Goal: Transaction & Acquisition: Download file/media

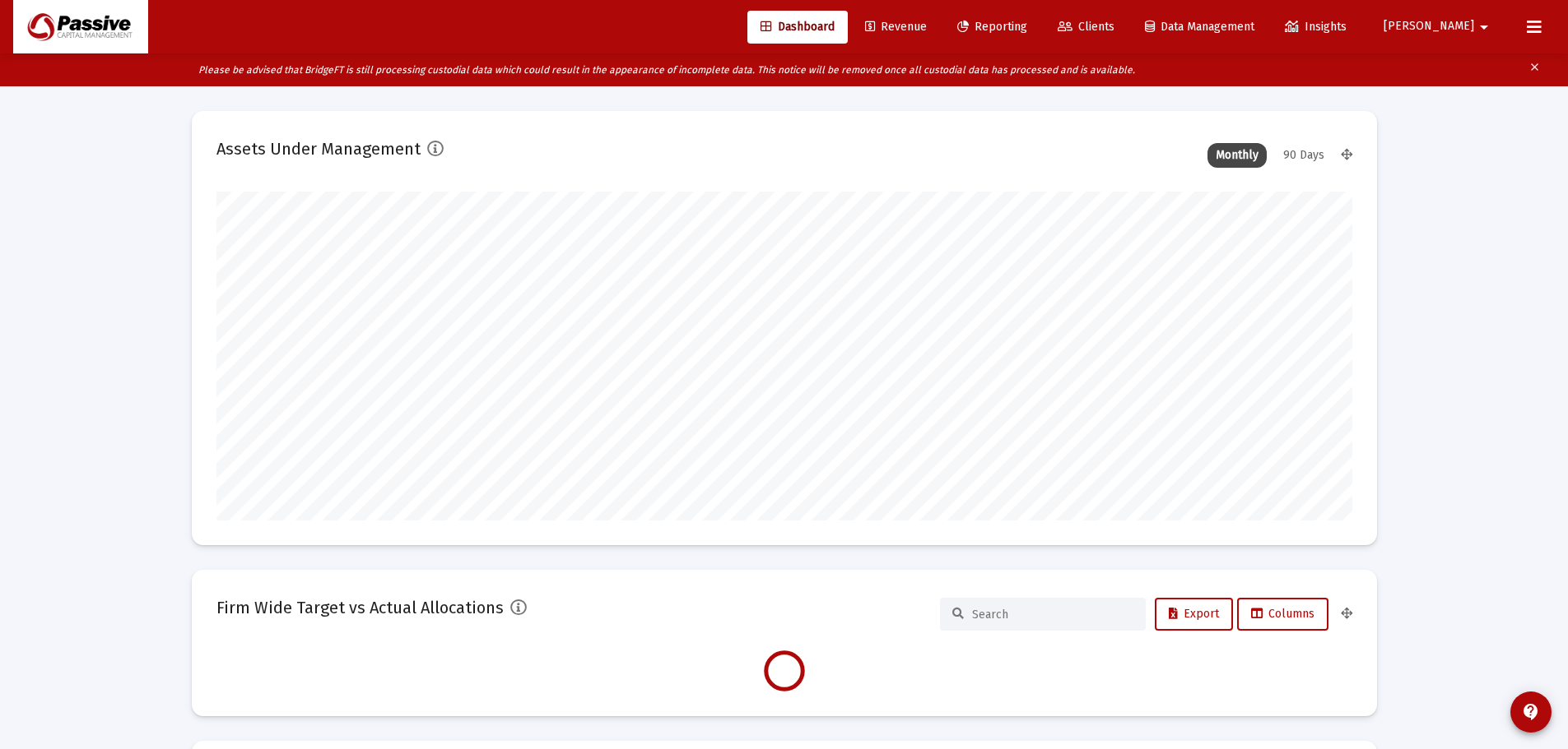
scroll to position [329, 612]
type input "[DATE]"
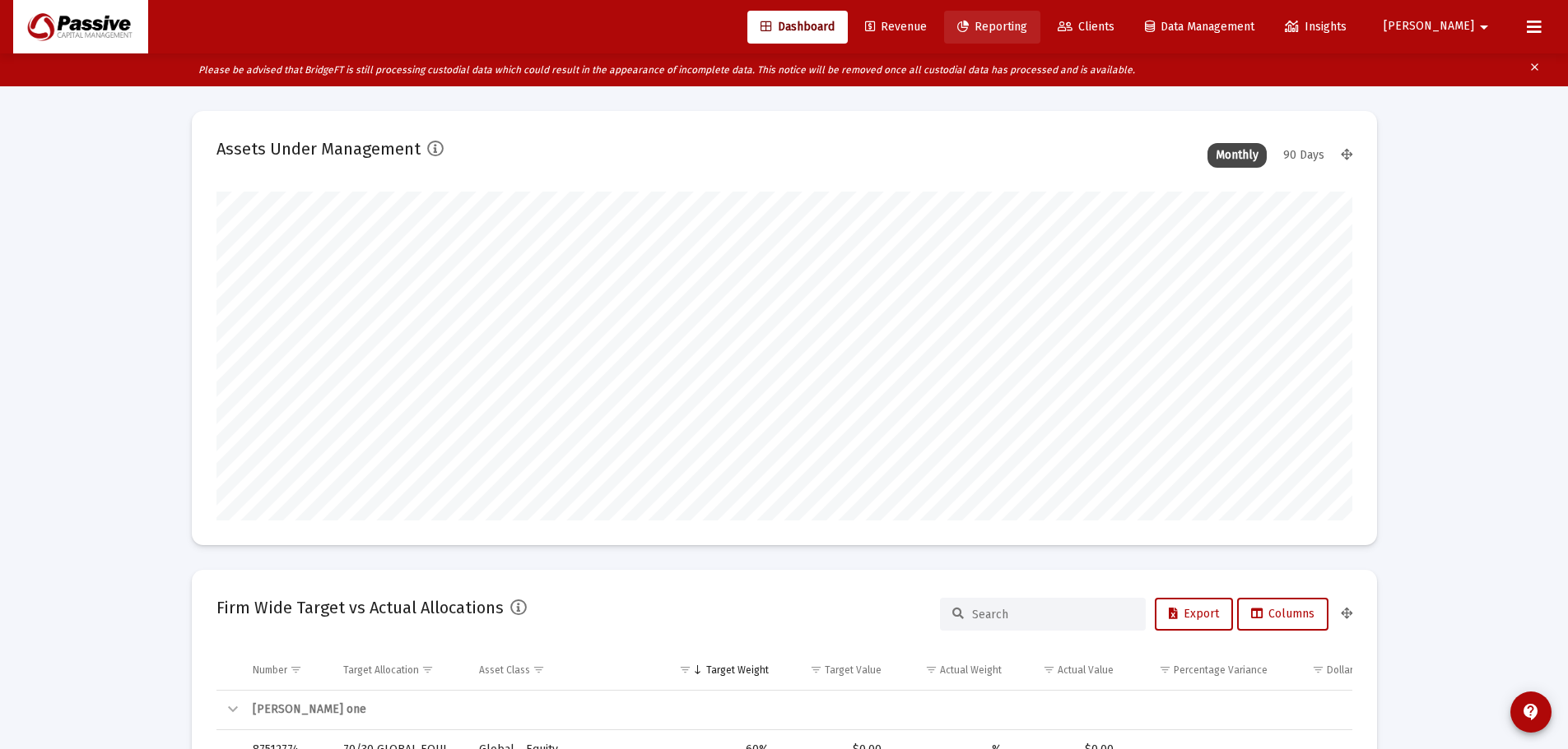
click at [1023, 35] on link "Reporting" at bounding box center [992, 27] width 97 height 33
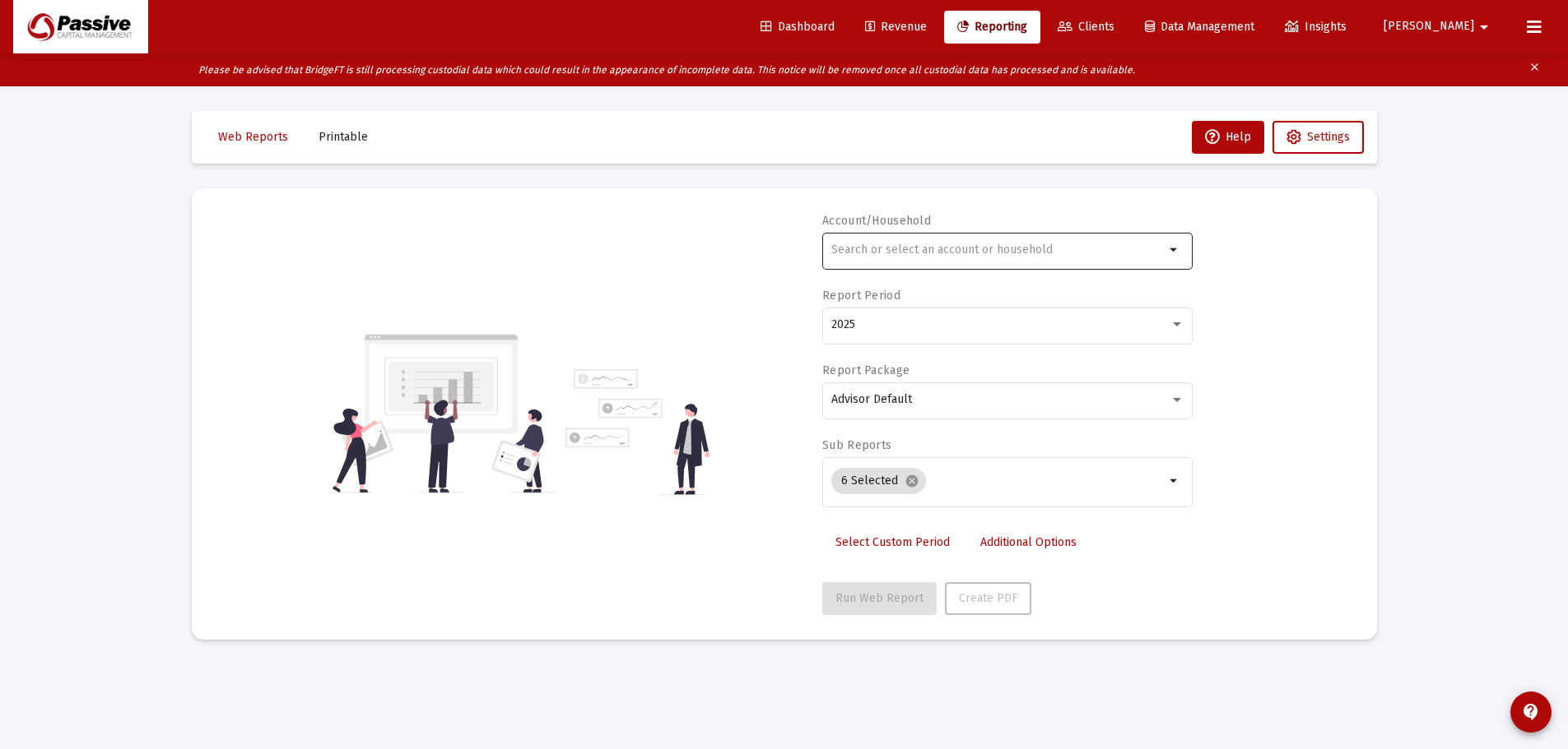
click at [980, 249] on input "text" at bounding box center [997, 250] width 333 height 13
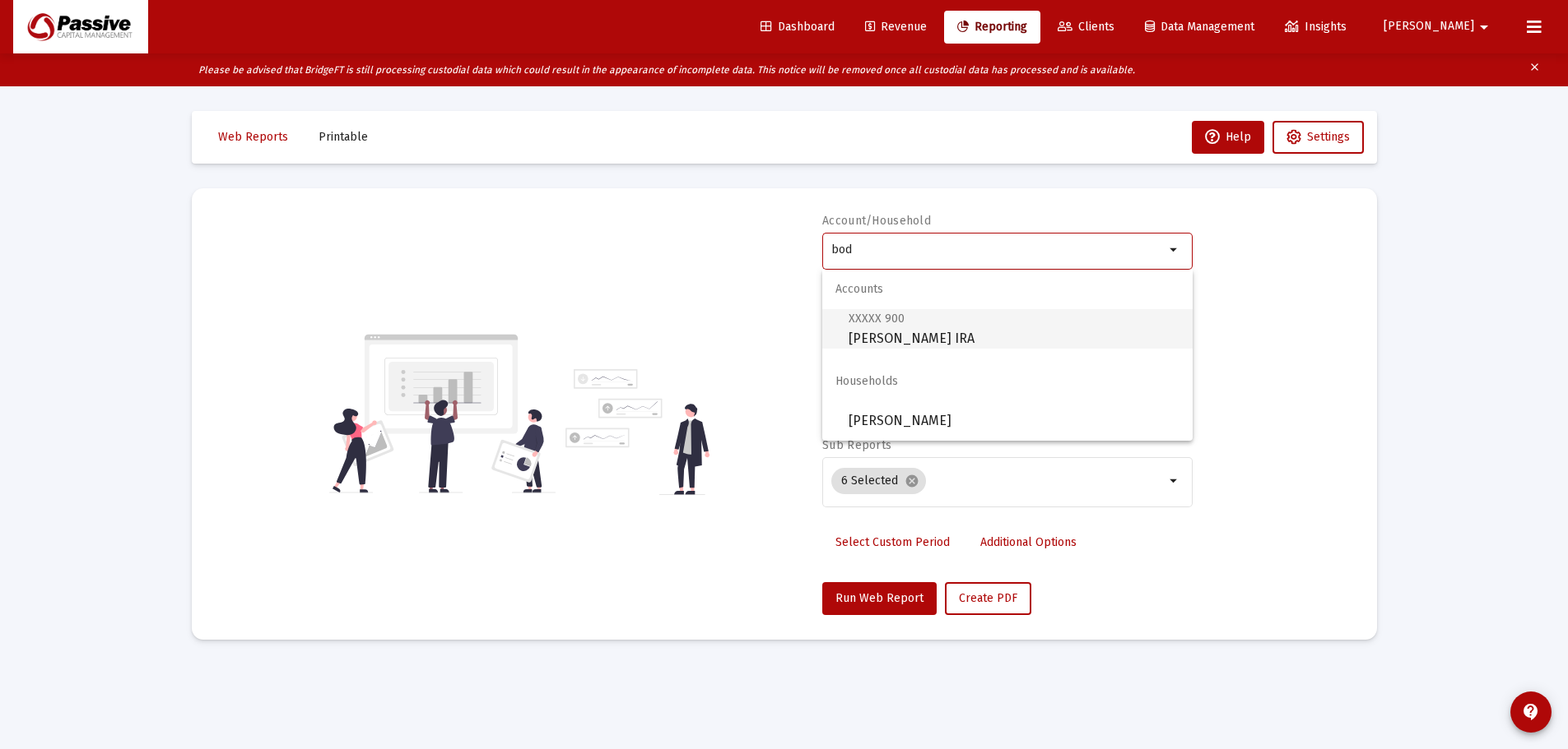
click at [965, 333] on span "XXXXX 900 [PERSON_NAME] Rollover [PERSON_NAME]" at bounding box center [1014, 328] width 330 height 41
type input "[PERSON_NAME] IRA"
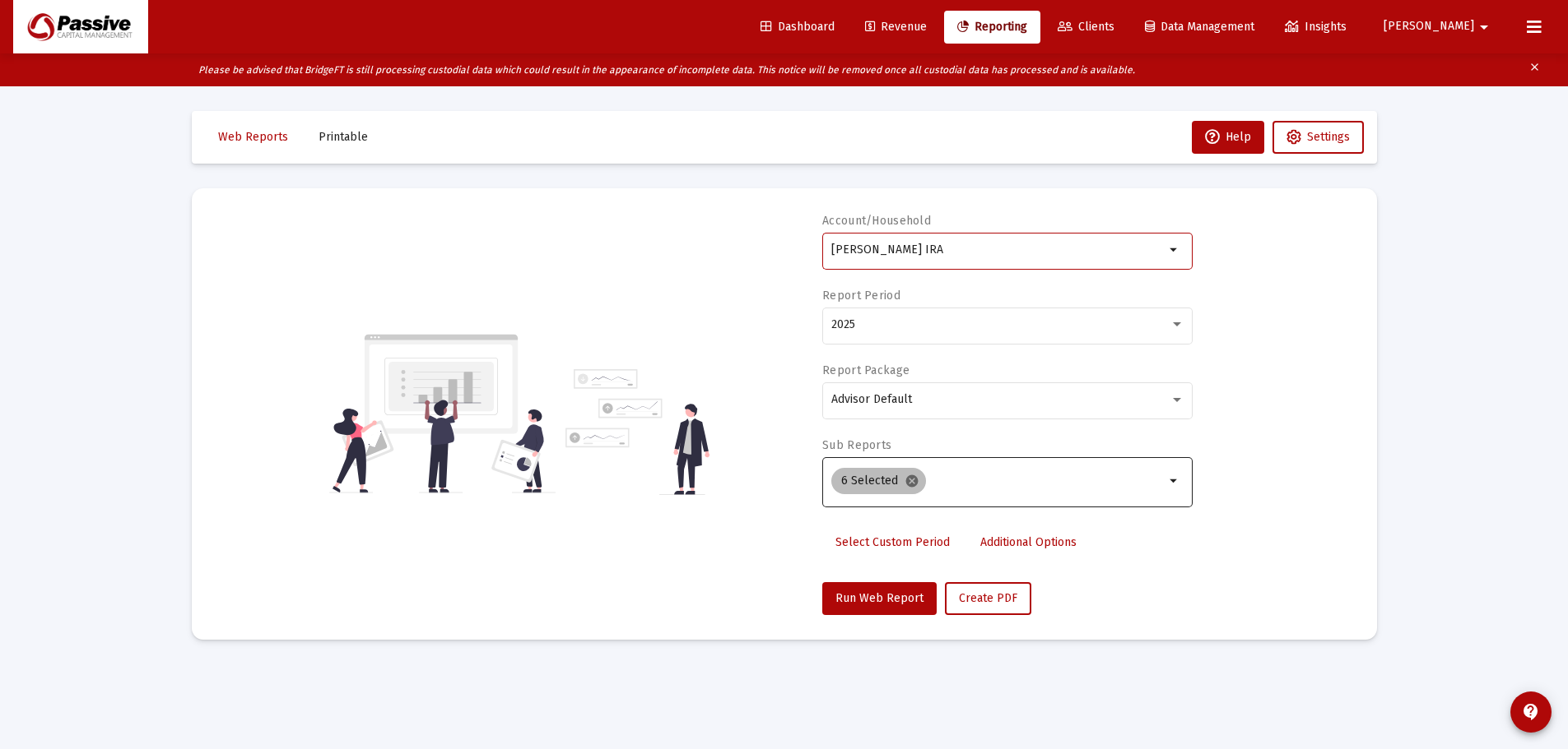
click at [908, 483] on mat-icon "cancel" at bounding box center [911, 480] width 15 height 15
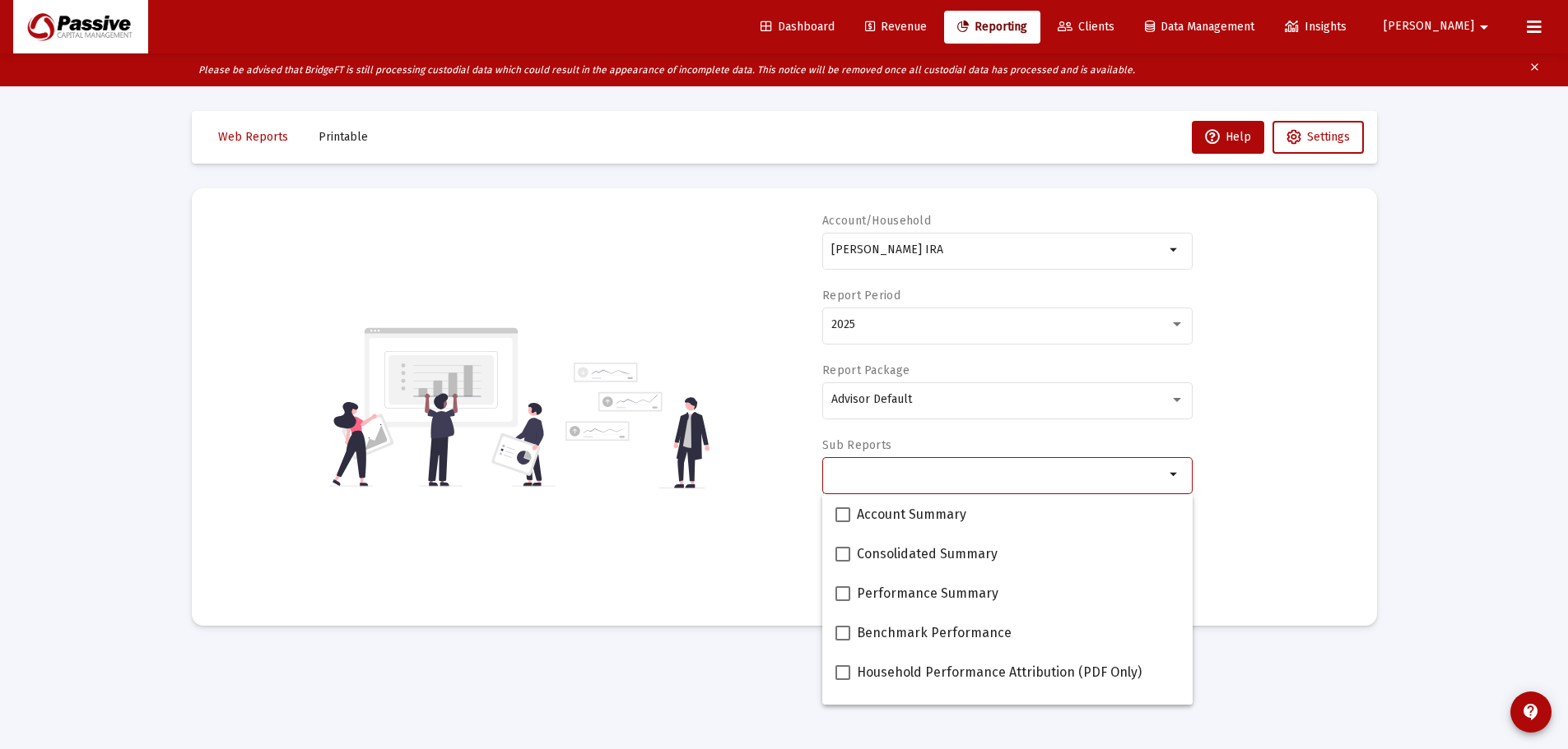
click at [908, 483] on div "Selection" at bounding box center [998, 474] width 340 height 20
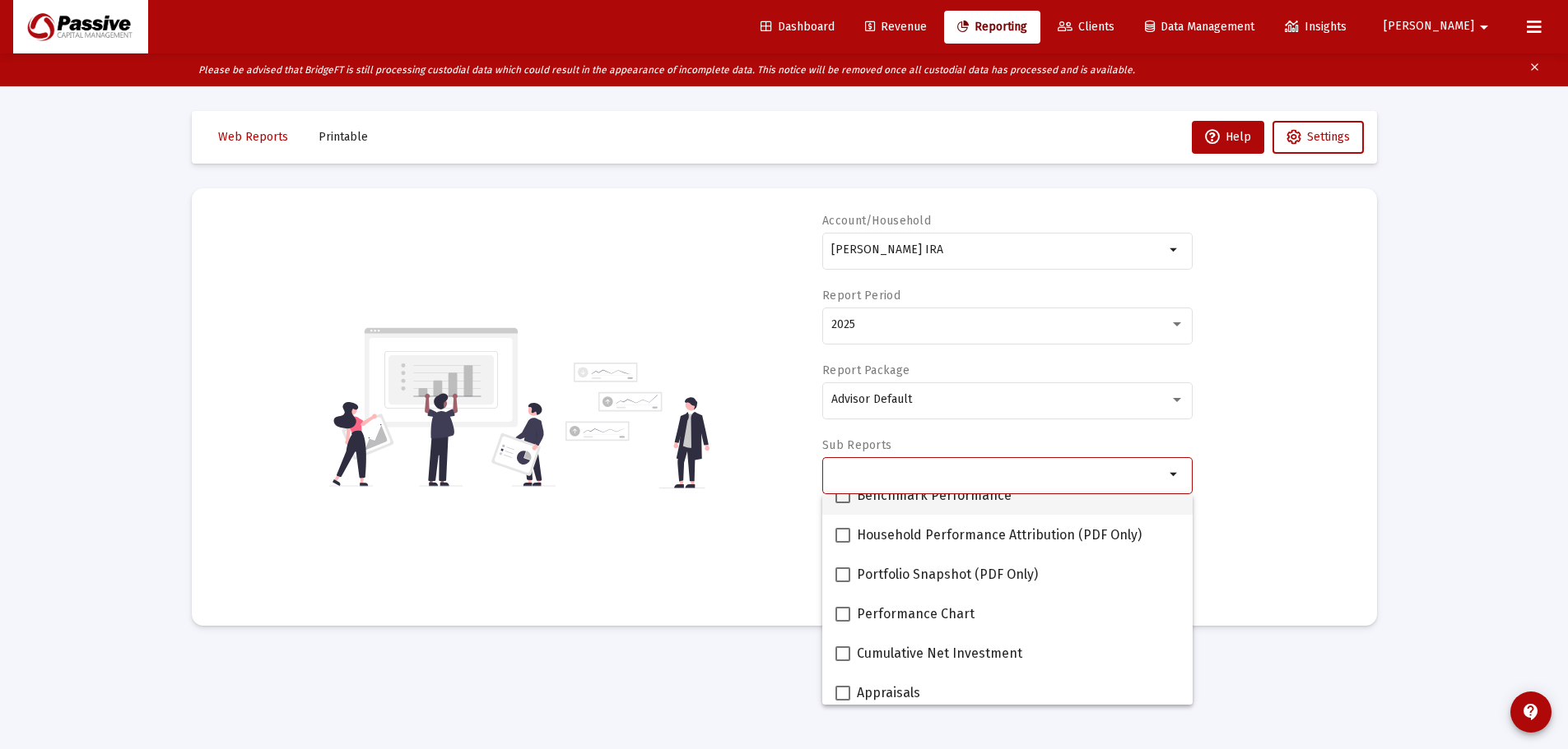
scroll to position [164, 0]
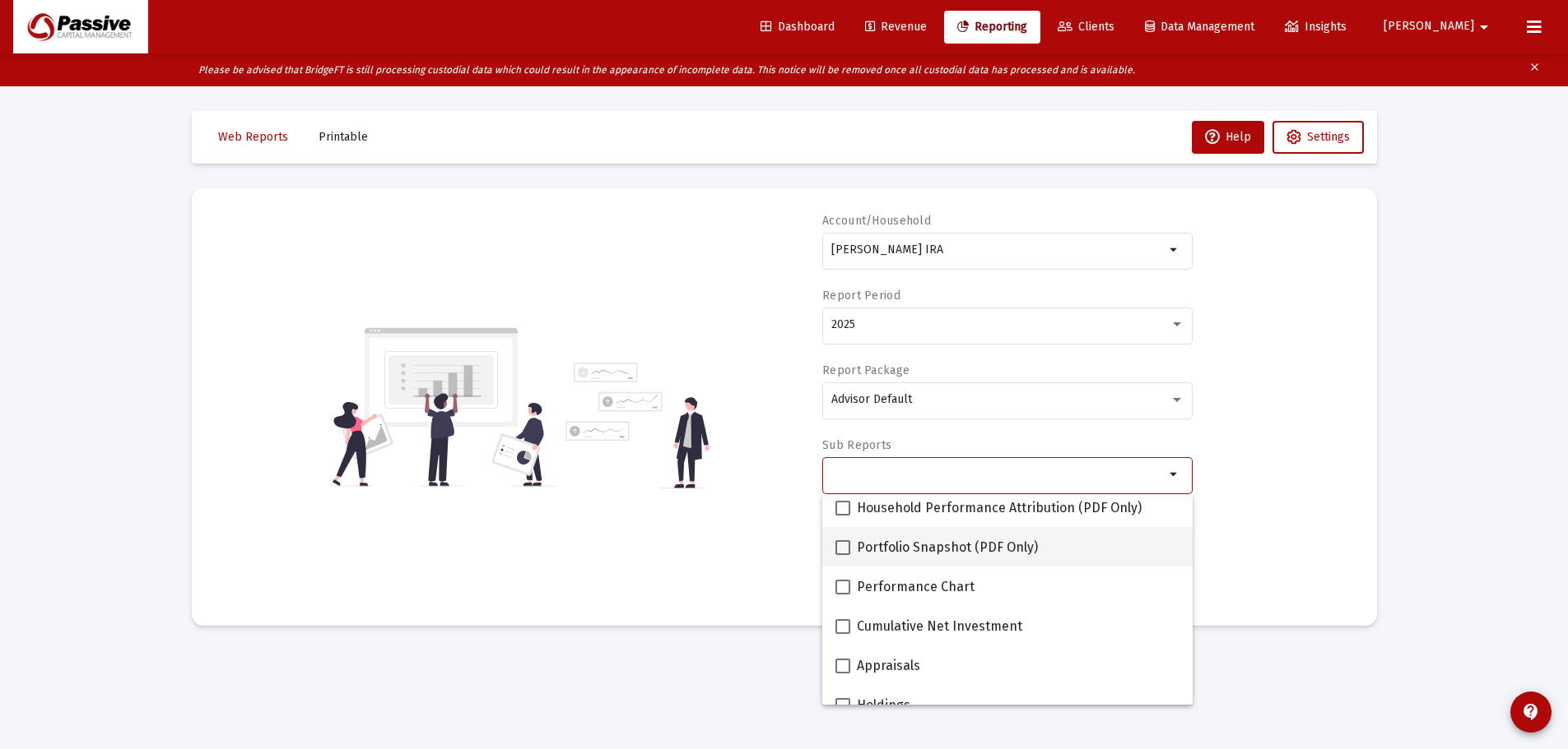
click at [953, 538] on span "Portfolio Snapshot (PDF Only)" at bounding box center [947, 548] width 181 height 20
click at [843, 555] on input "Portfolio Snapshot (PDF Only)" at bounding box center [842, 555] width 1 height 1
checkbox input "true"
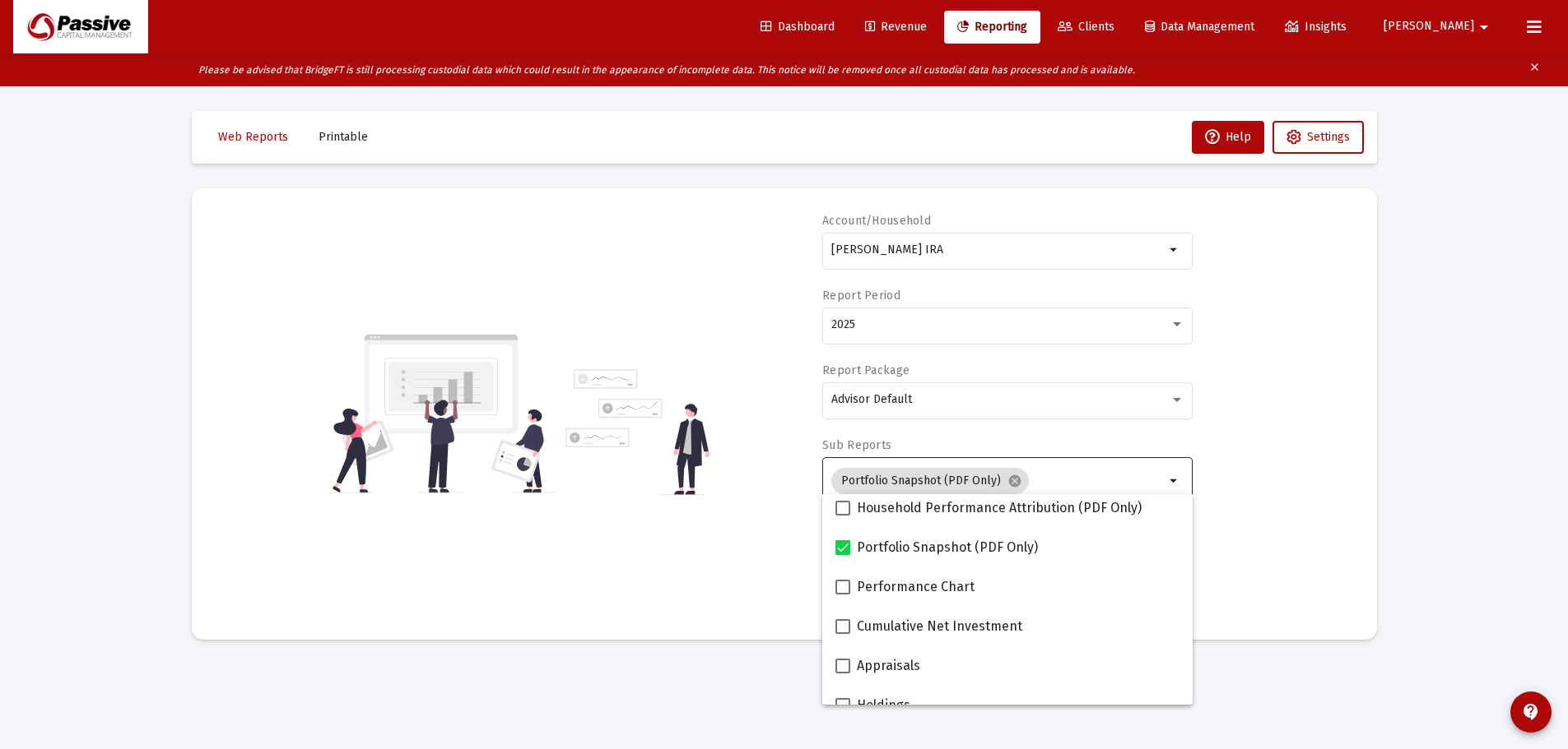
click at [1173, 451] on div "Sub Reports Portfolio Snapshot (PDF Only) cancel arrow_drop_down" at bounding box center [1007, 481] width 370 height 88
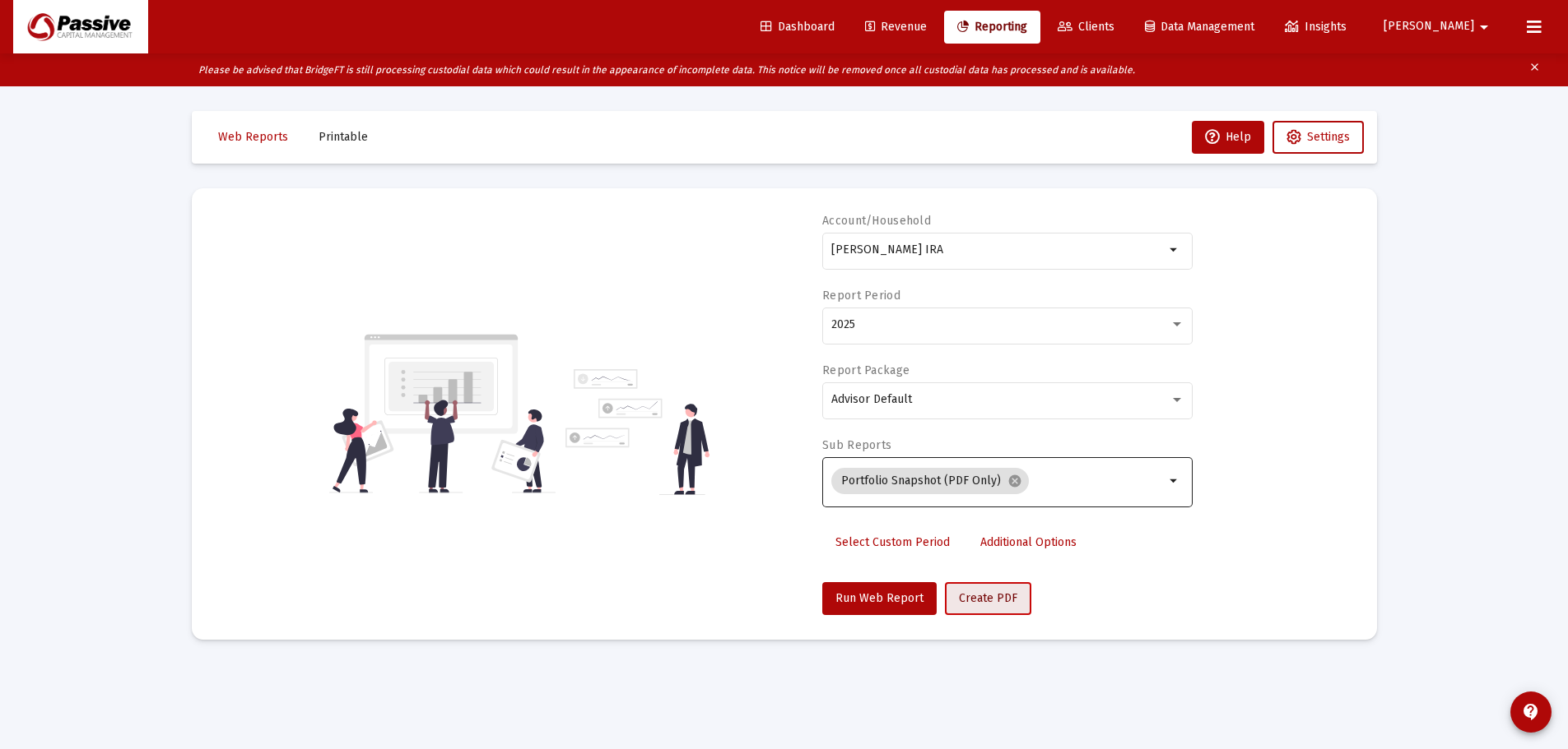
click at [964, 605] on span "Create PDF" at bounding box center [988, 599] width 59 height 14
click at [363, 135] on button "Printable" at bounding box center [343, 137] width 76 height 33
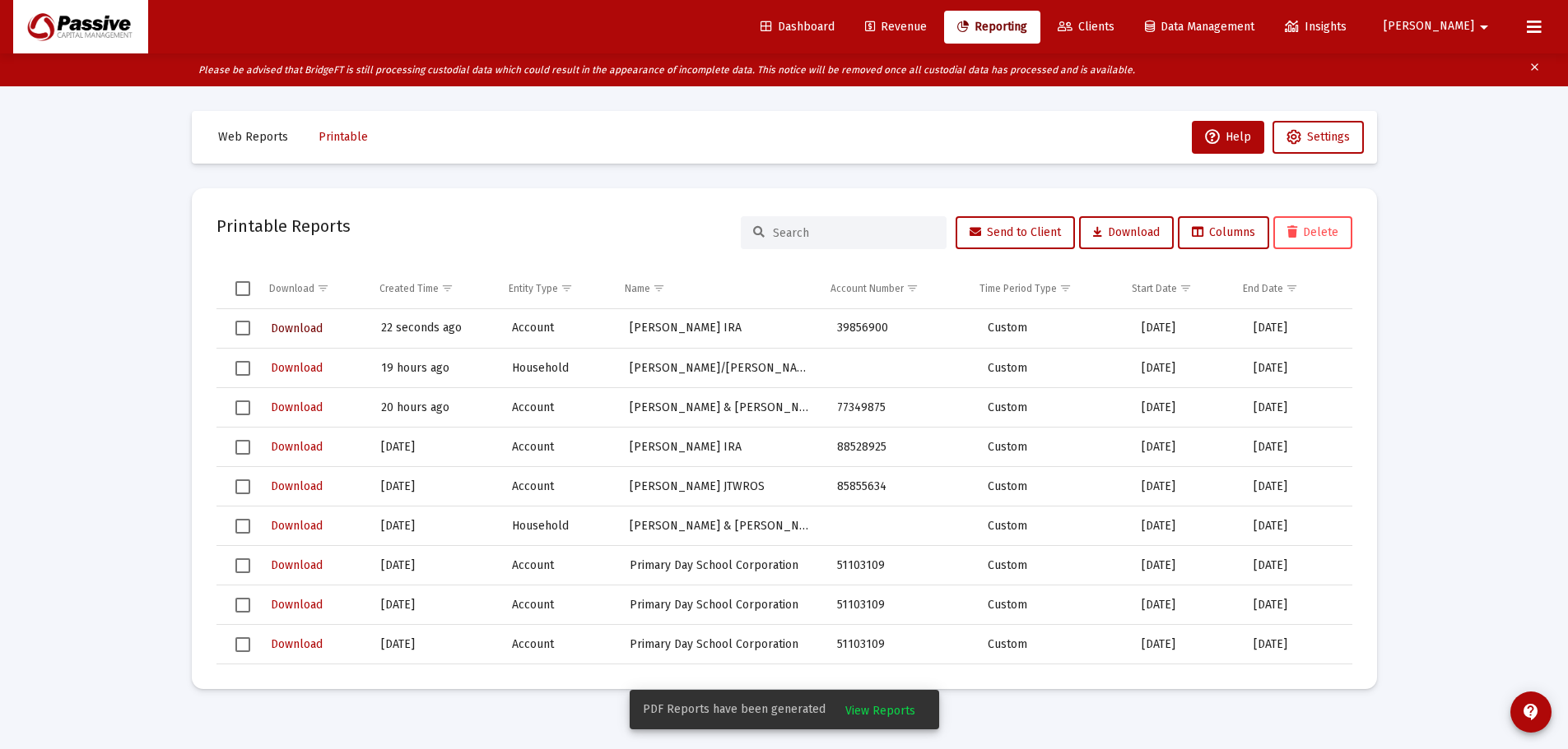
click at [309, 329] on span "Download" at bounding box center [296, 328] width 52 height 14
